Goal: Navigation & Orientation: Find specific page/section

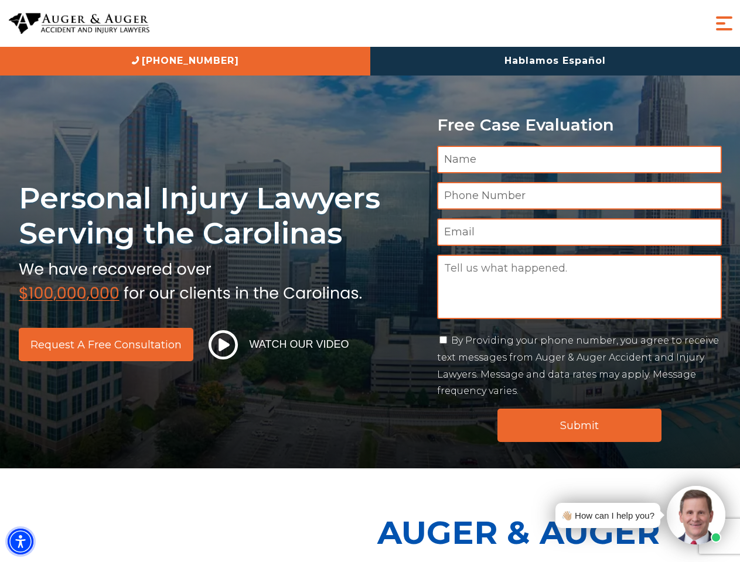
click at [21, 542] on img "Accessibility Menu" at bounding box center [21, 542] width 26 height 26
